Goal: Transaction & Acquisition: Purchase product/service

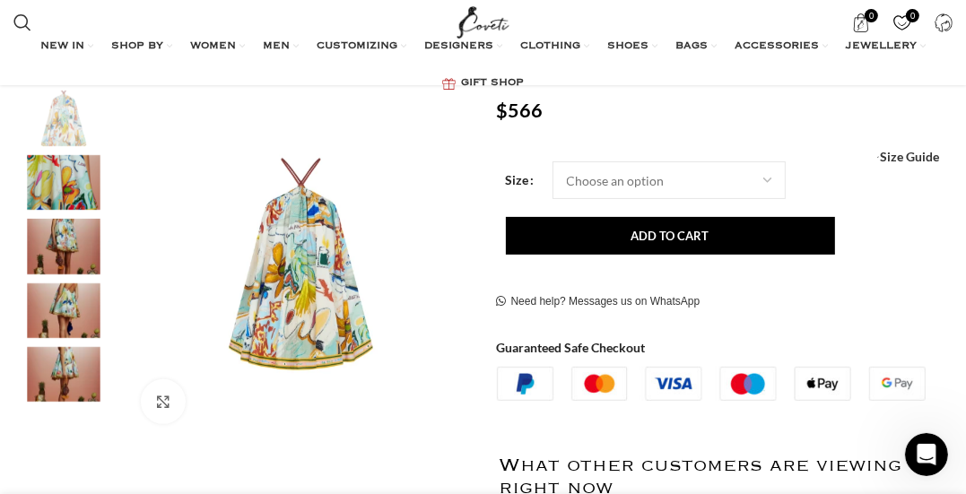
scroll to position [210, 0]
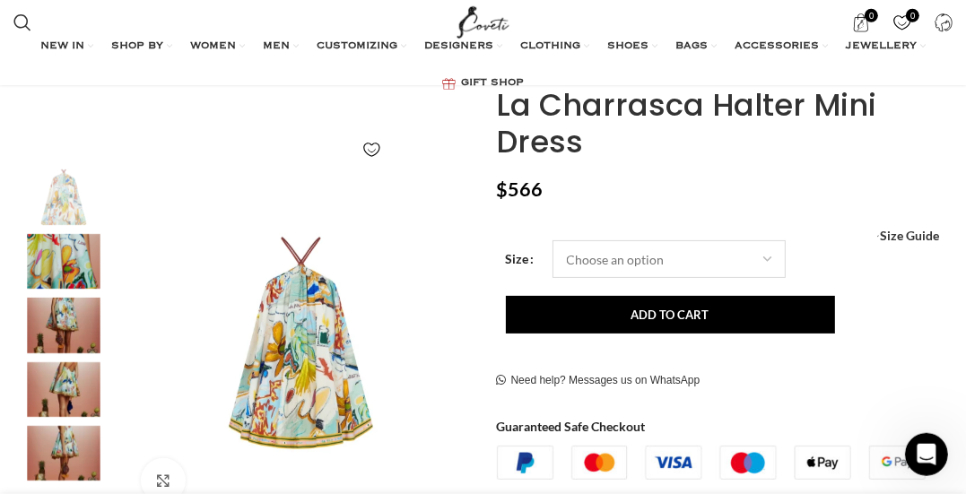
click at [744, 252] on select "Choose an option 4 UK 6 UK 8 [GEOGRAPHIC_DATA] 10 [GEOGRAPHIC_DATA] 12 [GEOGRAP…" at bounding box center [669, 260] width 233 height 38
click at [62, 304] on img "3 / 5" at bounding box center [63, 325] width 109 height 55
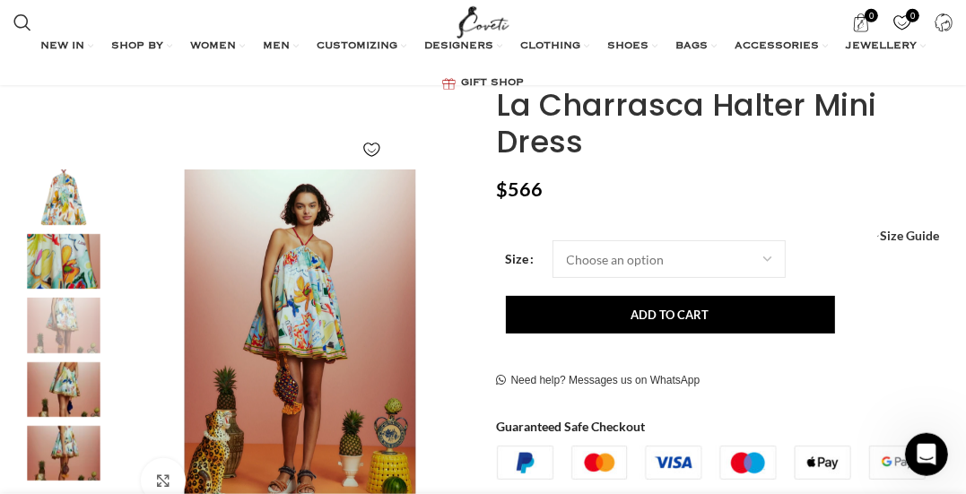
click at [71, 385] on img "4 / 5" at bounding box center [63, 390] width 109 height 55
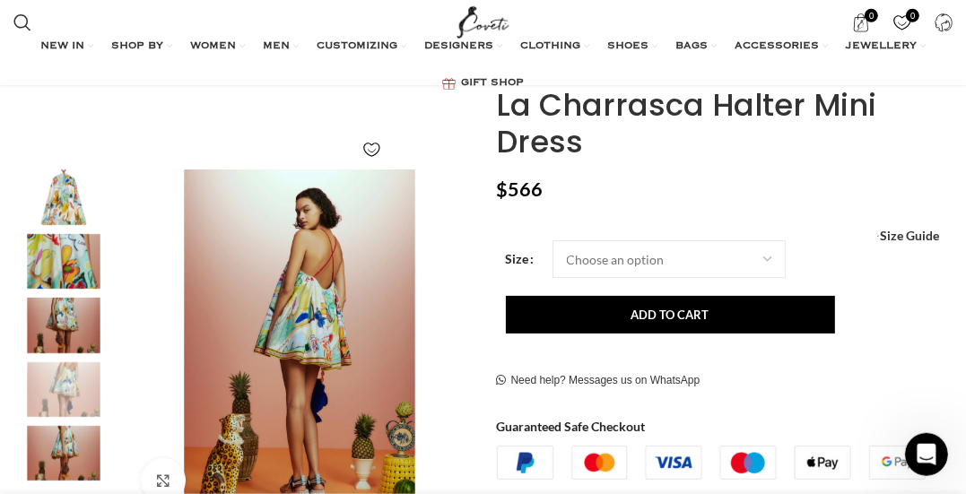
click at [69, 469] on img "5 / 5" at bounding box center [63, 453] width 109 height 55
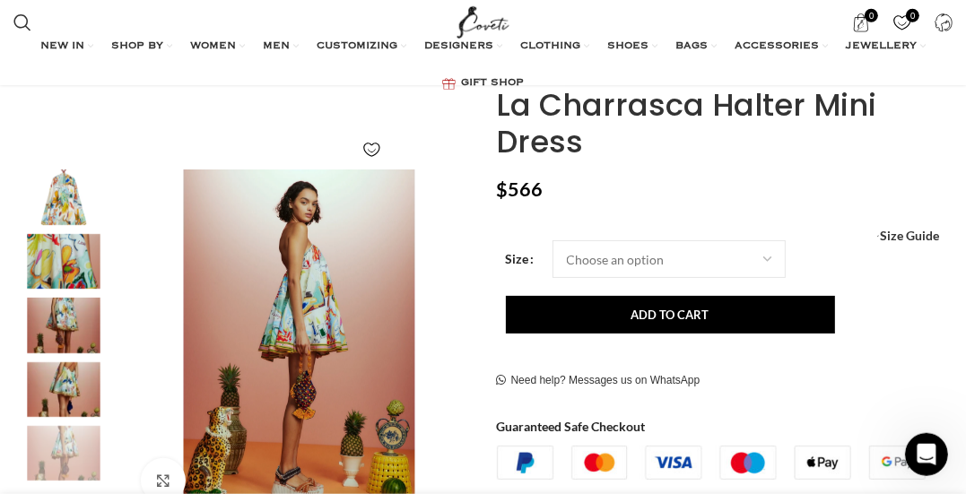
click at [60, 325] on img "3 / 5" at bounding box center [63, 325] width 109 height 55
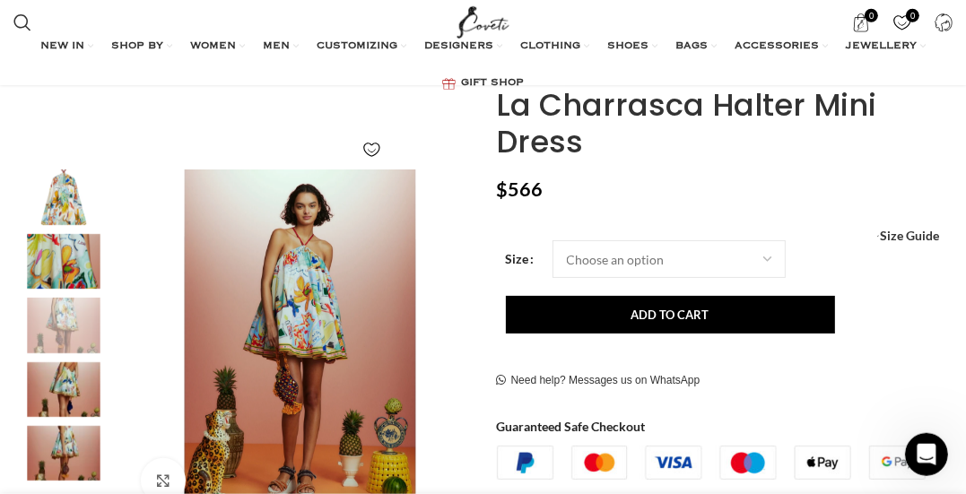
click at [57, 256] on img "2 / 5" at bounding box center [63, 261] width 109 height 55
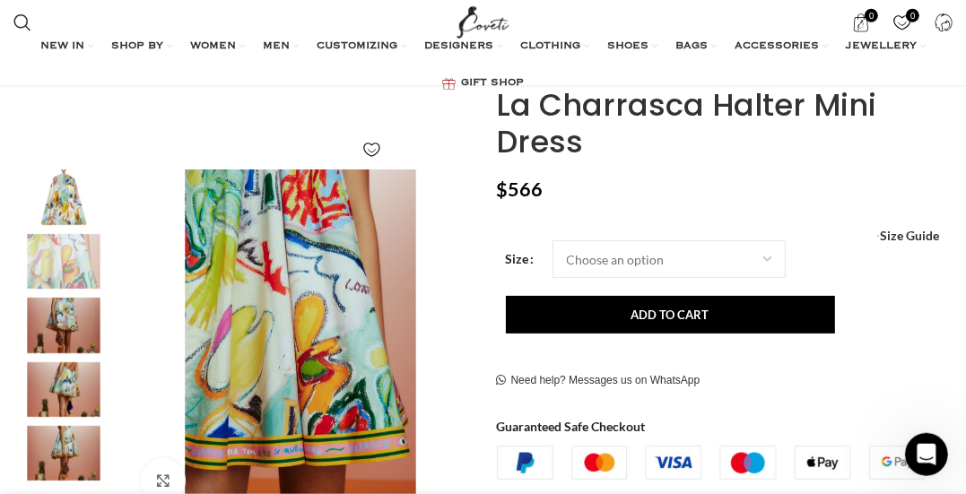
click at [56, 207] on img "1 / 5" at bounding box center [63, 197] width 109 height 55
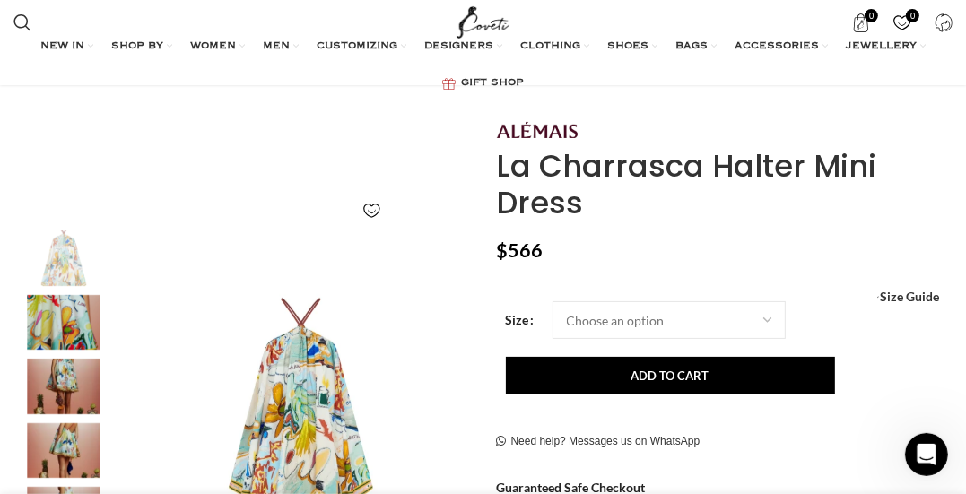
scroll to position [232, 0]
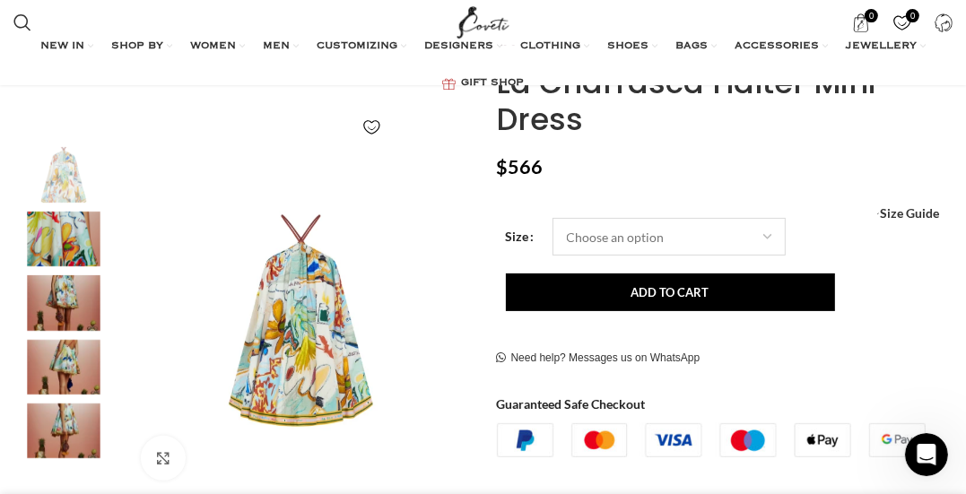
click at [553, 218] on select "Choose an option 4 UK 6 UK 8 [GEOGRAPHIC_DATA] 10 [GEOGRAPHIC_DATA] 12 [GEOGRAP…" at bounding box center [669, 237] width 233 height 38
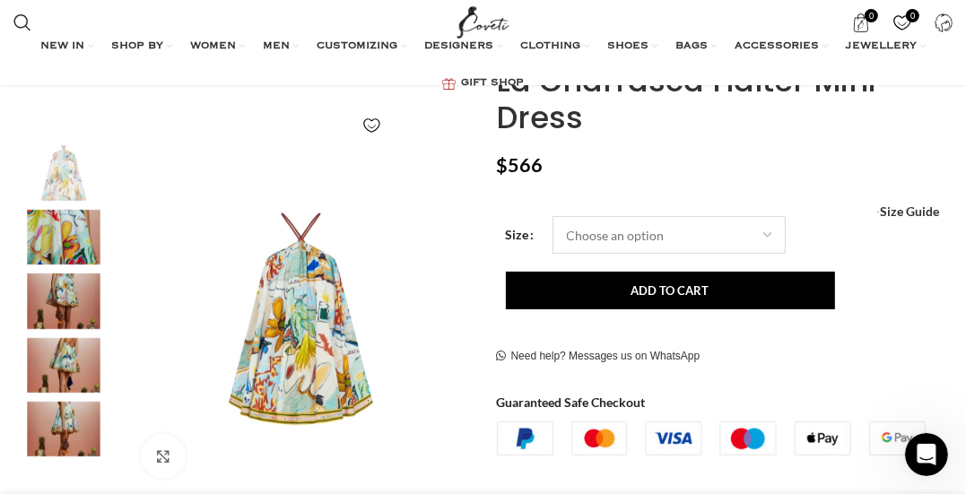
select select "8-[GEOGRAPHIC_DATA]"
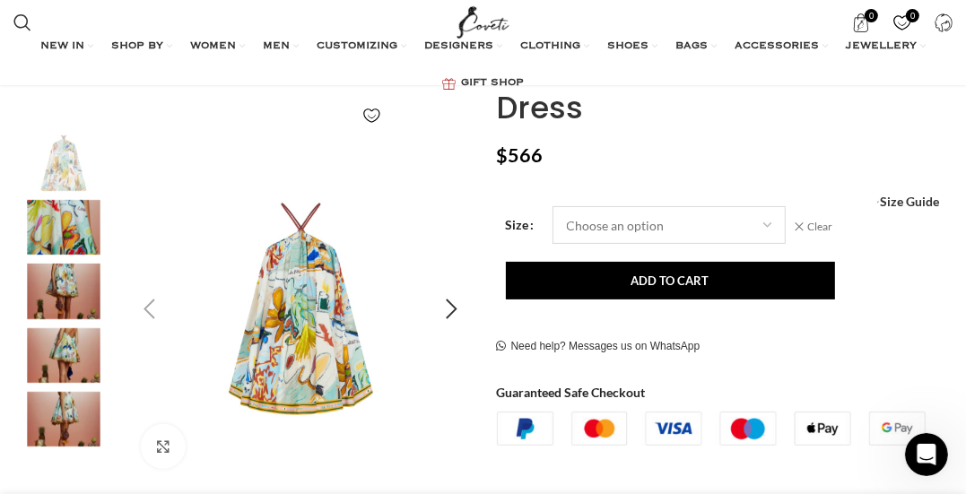
scroll to position [244, 0]
click at [82, 350] on img "4 / 5" at bounding box center [63, 355] width 109 height 55
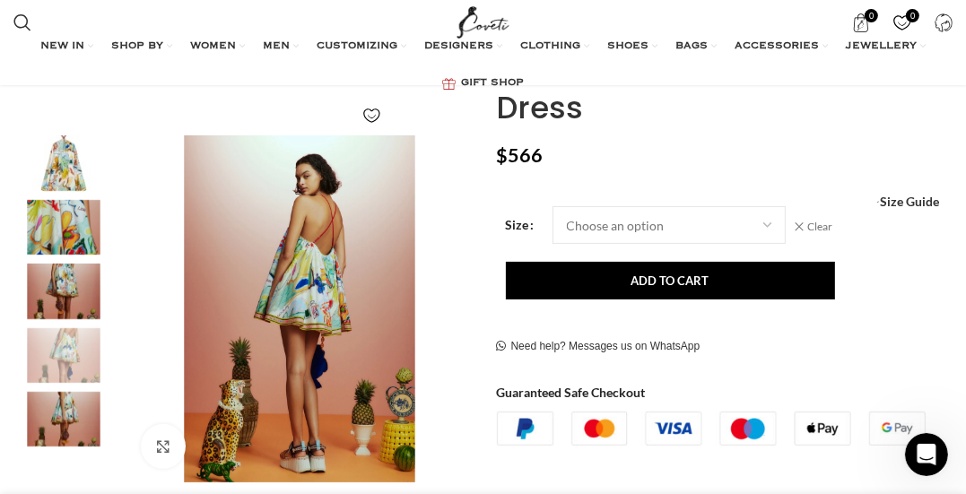
click at [59, 275] on img "3 / 5" at bounding box center [63, 291] width 109 height 55
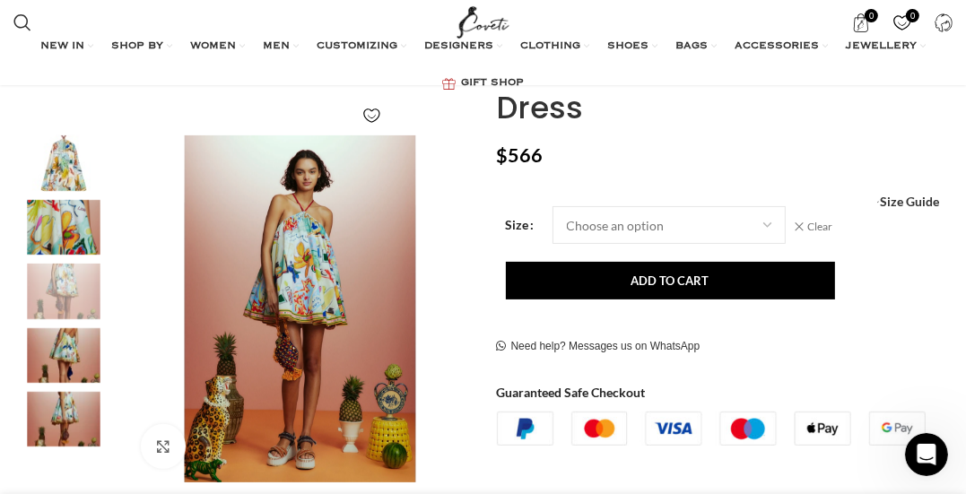
click at [342, 198] on div "Click to enlarge" at bounding box center [242, 309] width 466 height 347
click at [314, 249] on img "3 / 5" at bounding box center [300, 309] width 347 height 347
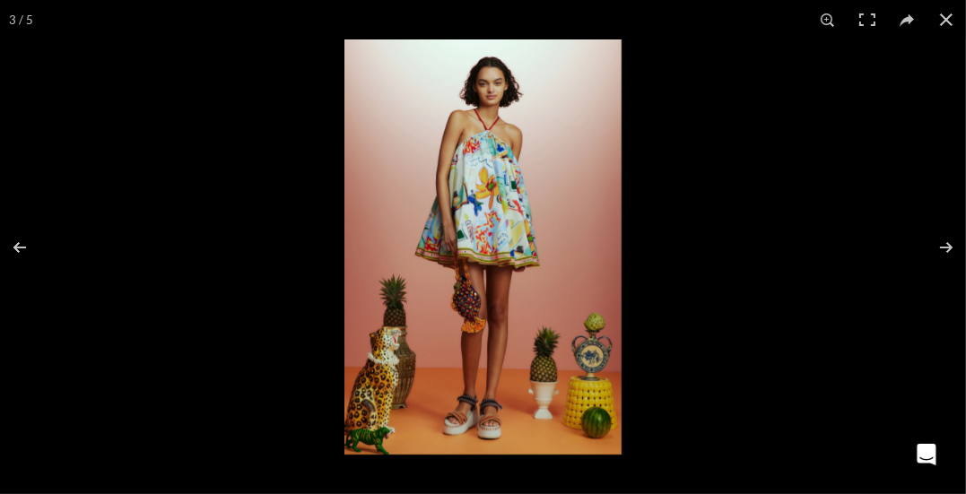
click at [484, 166] on img at bounding box center [483, 246] width 277 height 415
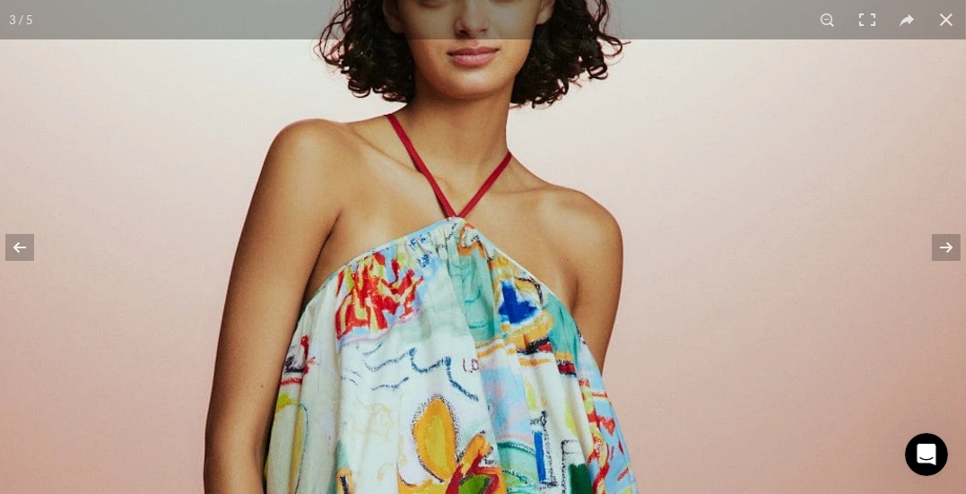
drag, startPoint x: 516, startPoint y: 113, endPoint x: 453, endPoint y: 363, distance: 258.1
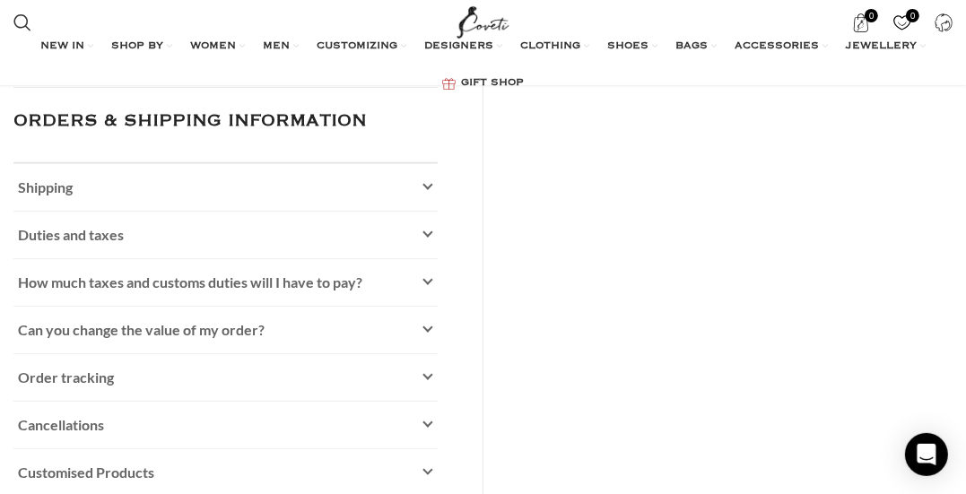
scroll to position [556, 0]
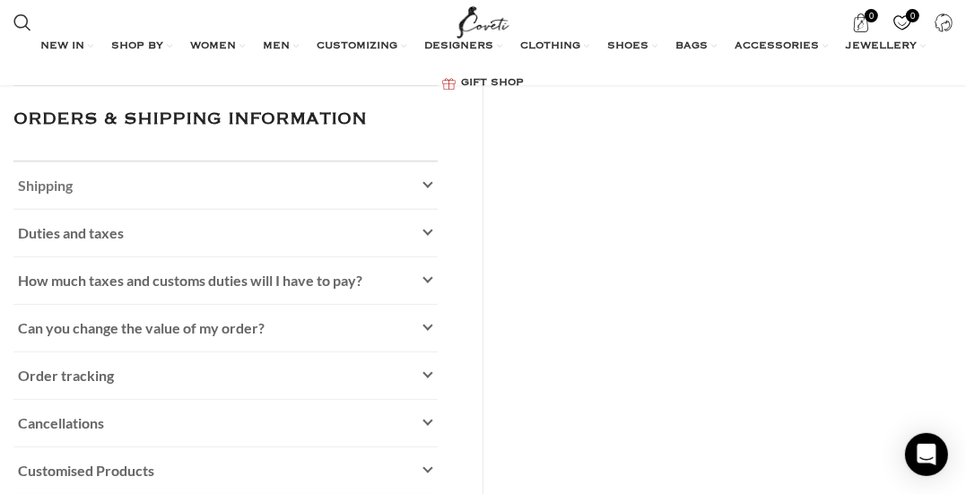
click at [436, 184] on link "Shipping" at bounding box center [225, 185] width 424 height 47
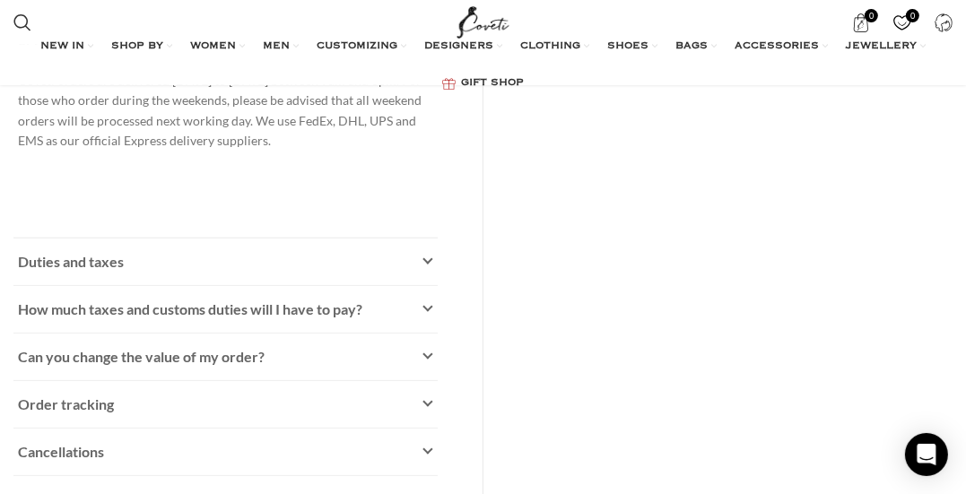
scroll to position [701, 0]
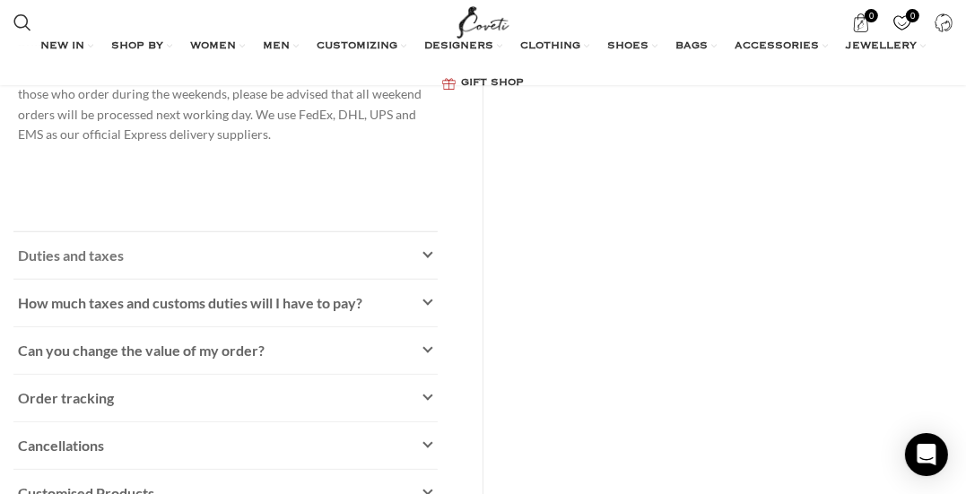
click at [429, 250] on icon at bounding box center [428, 255] width 11 height 11
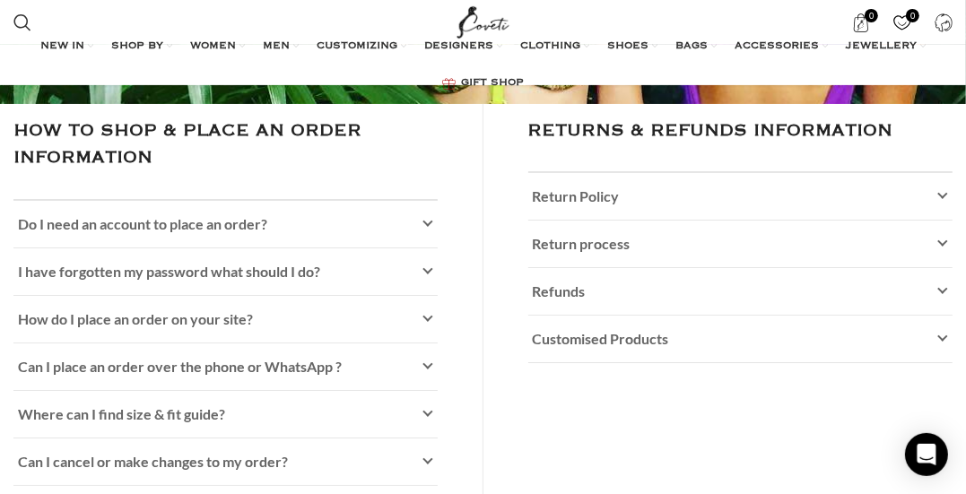
scroll to position [159, 0]
